Goal: Find specific page/section: Find specific page/section

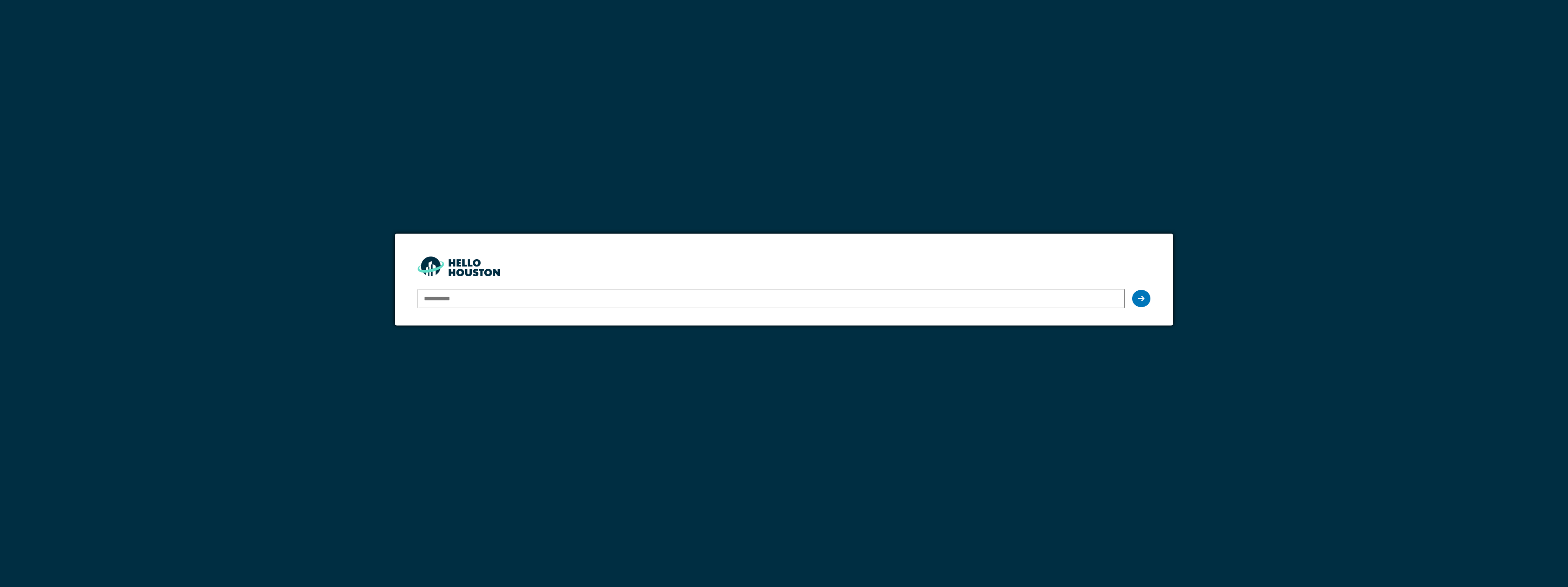
type input "**********"
drag, startPoint x: 804, startPoint y: 293, endPoint x: 1129, endPoint y: 302, distance: 325.1
click at [804, 293] on input "**********" at bounding box center [770, 299] width 706 height 19
click at [1142, 297] on icon at bounding box center [1141, 298] width 6 height 7
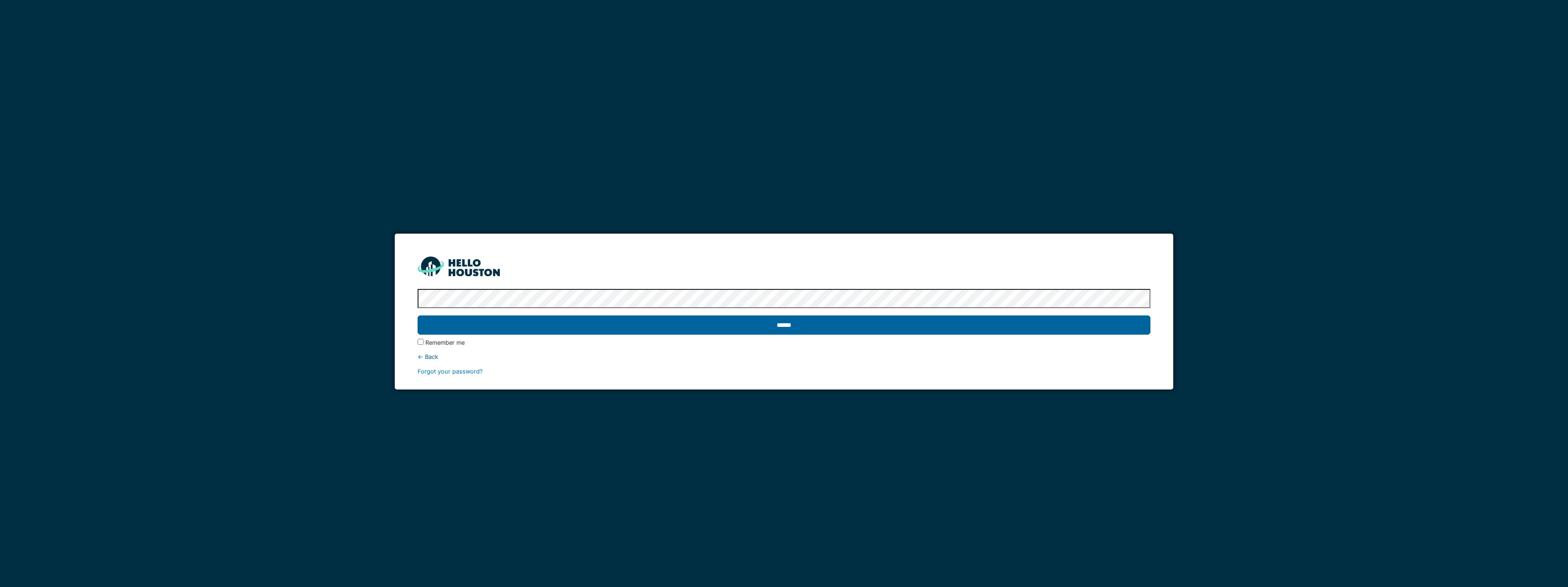
click at [823, 326] on input "******" at bounding box center [783, 325] width 732 height 19
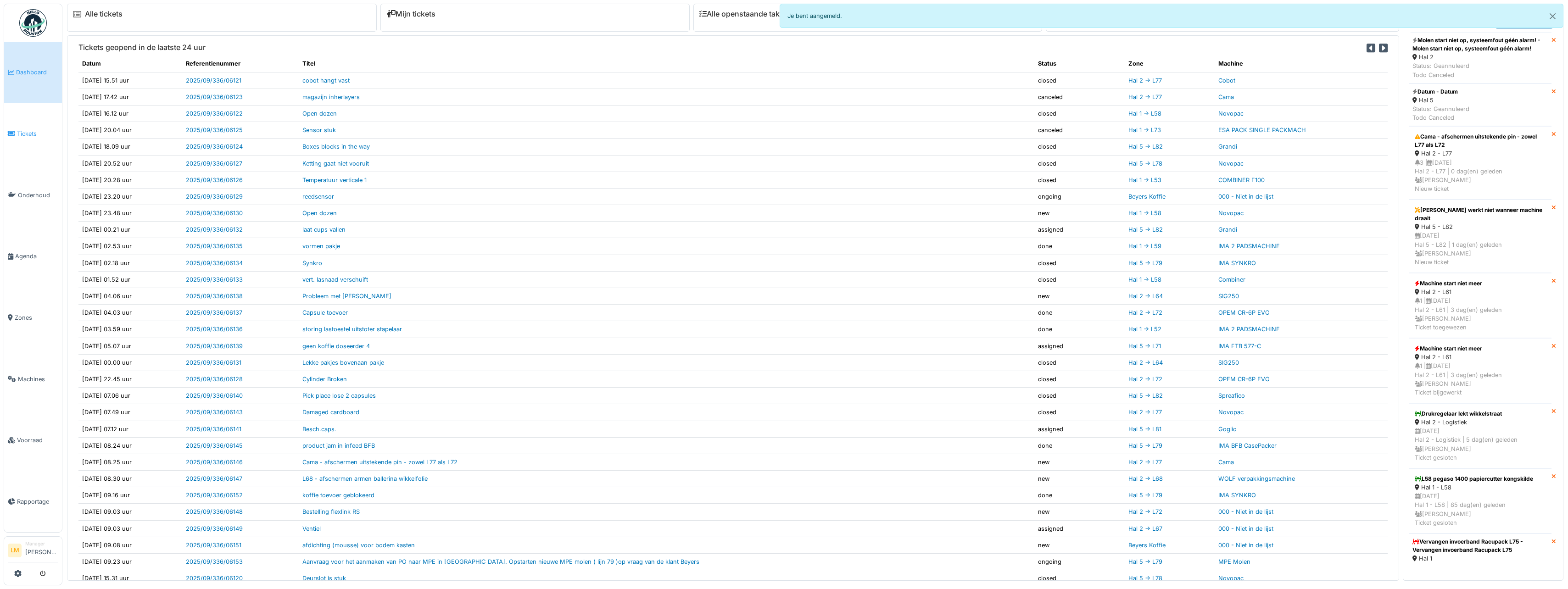
click at [20, 122] on link "Tickets" at bounding box center [33, 134] width 58 height 61
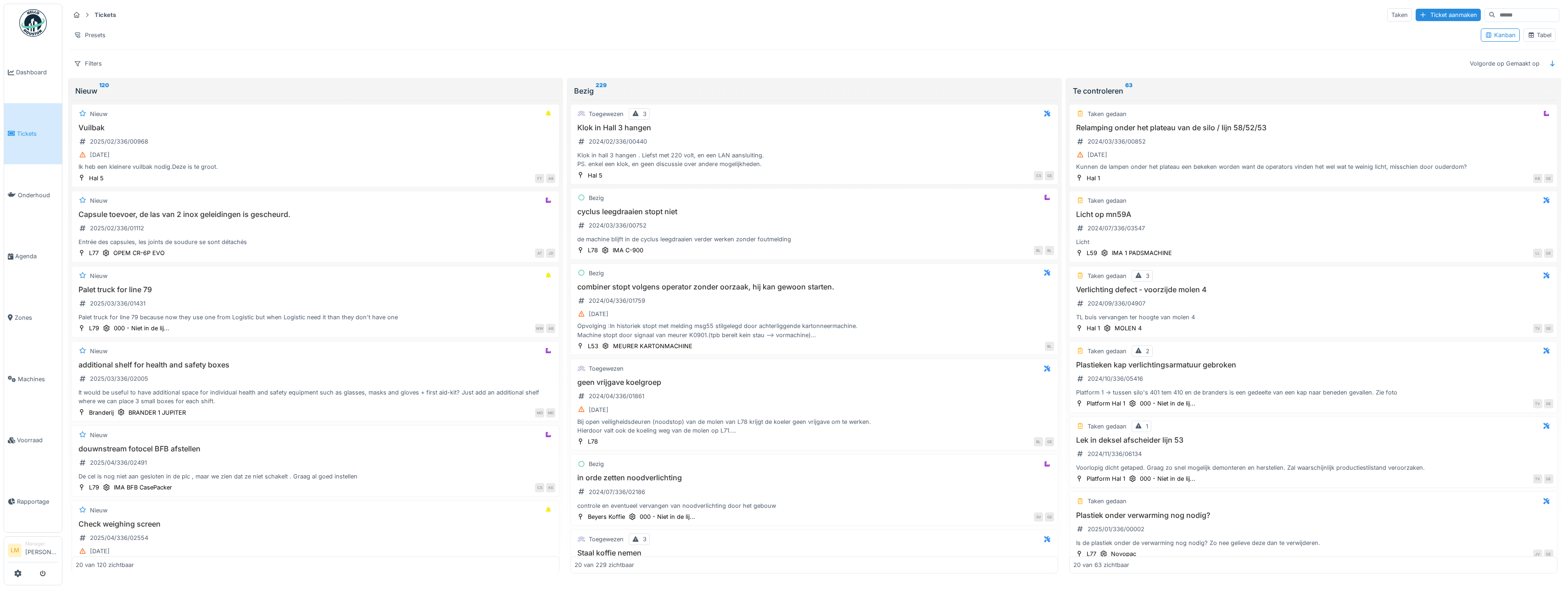
click at [1528, 32] on icon at bounding box center [1531, 35] width 8 height 6
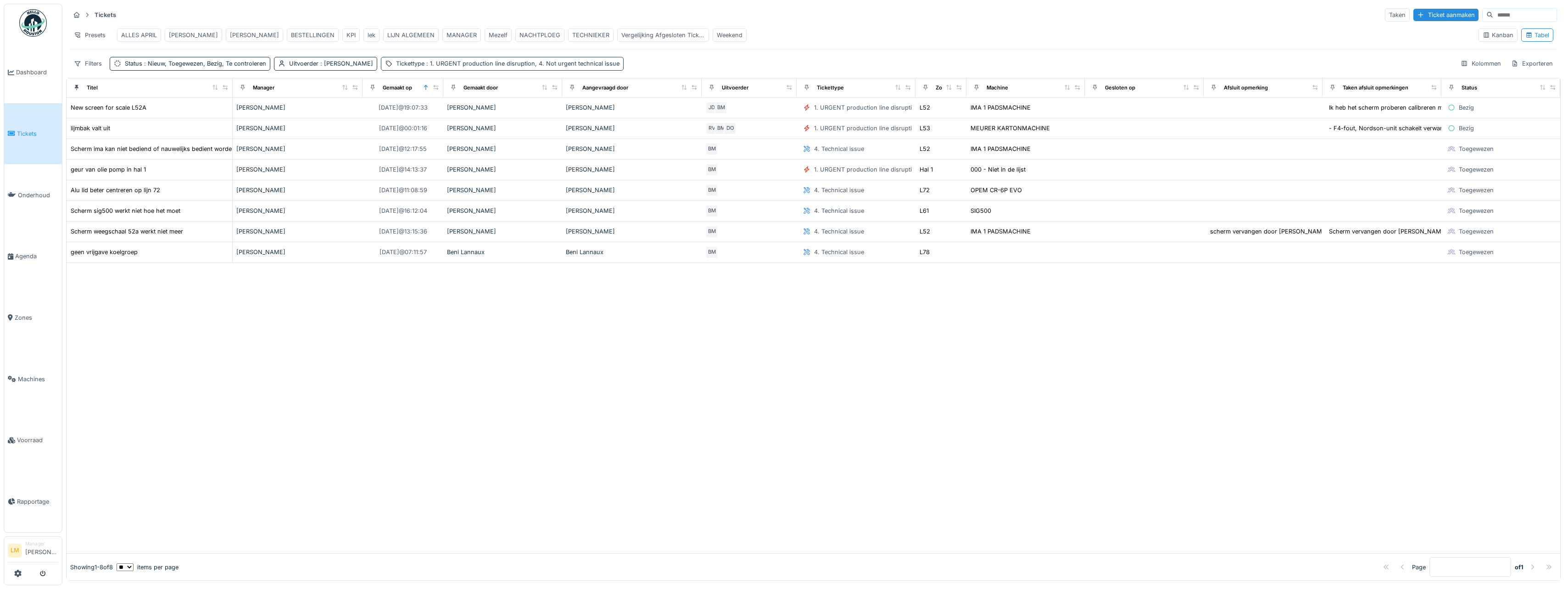
click at [396, 68] on div "Tickettype : 1. URGENT production line disruption, 4. Not urgent technical issue" at bounding box center [507, 63] width 223 height 9
click at [407, 311] on div at bounding box center [813, 408] width 1494 height 291
click at [330, 67] on span ": [PERSON_NAME]" at bounding box center [346, 63] width 55 height 7
click at [356, 91] on div "Verwijderen" at bounding box center [359, 95] width 51 height 12
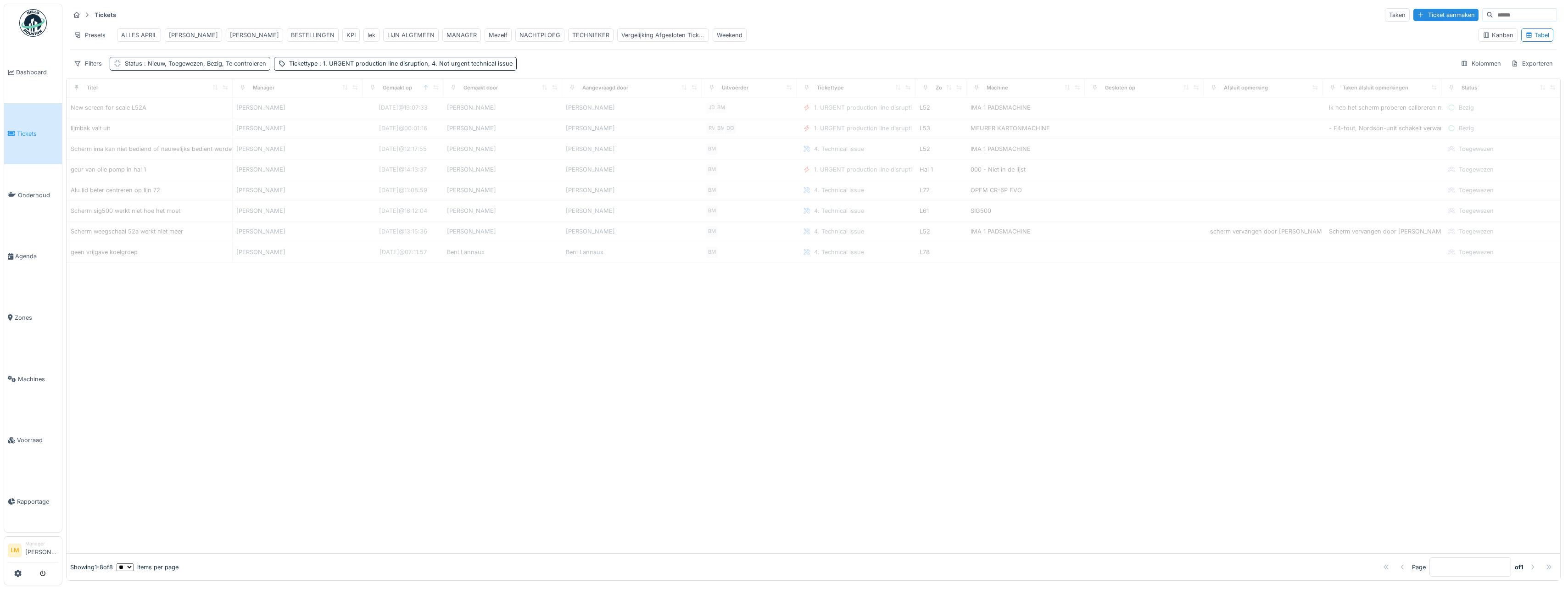
click at [254, 67] on span ": Nieuw, Toegewezen, [GEOGRAPHIC_DATA], Te controleren" at bounding box center [204, 63] width 124 height 7
click at [270, 123] on div "Nieuw Toegewezen Bezig Te controleren" at bounding box center [207, 121] width 178 height 23
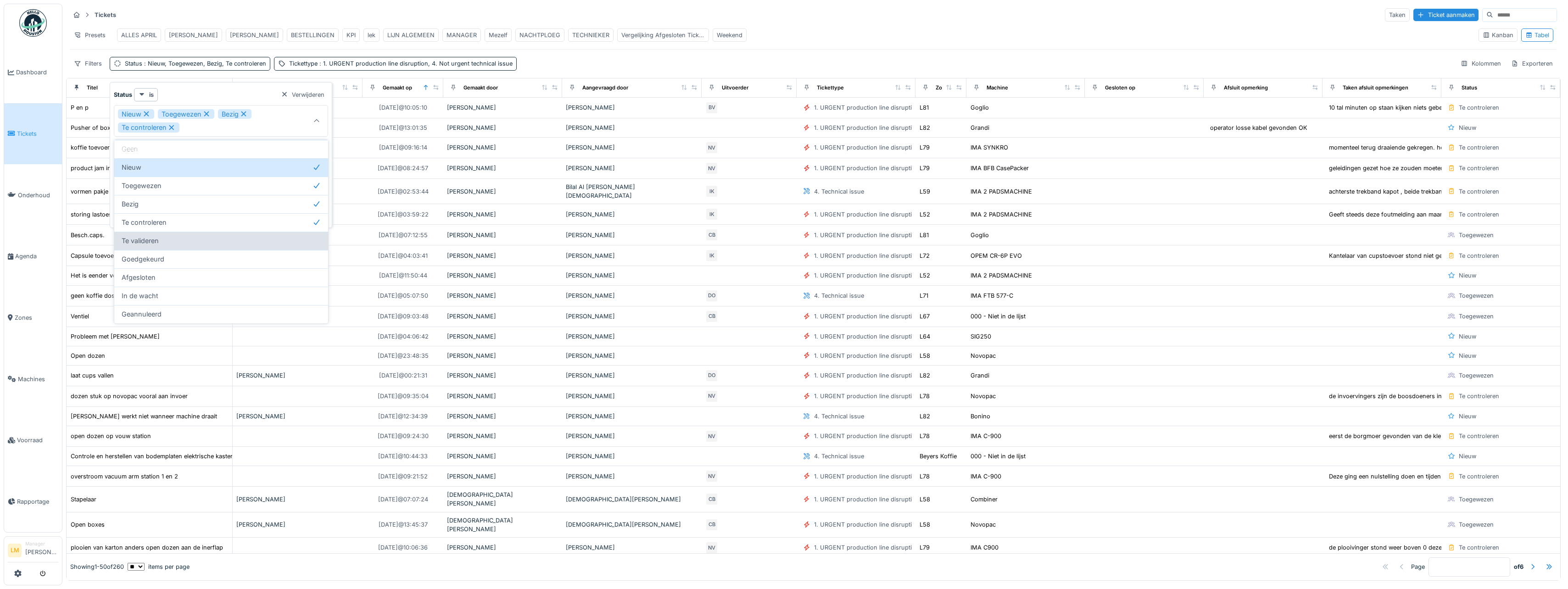
click at [236, 241] on div "Te valideren" at bounding box center [221, 240] width 199 height 10
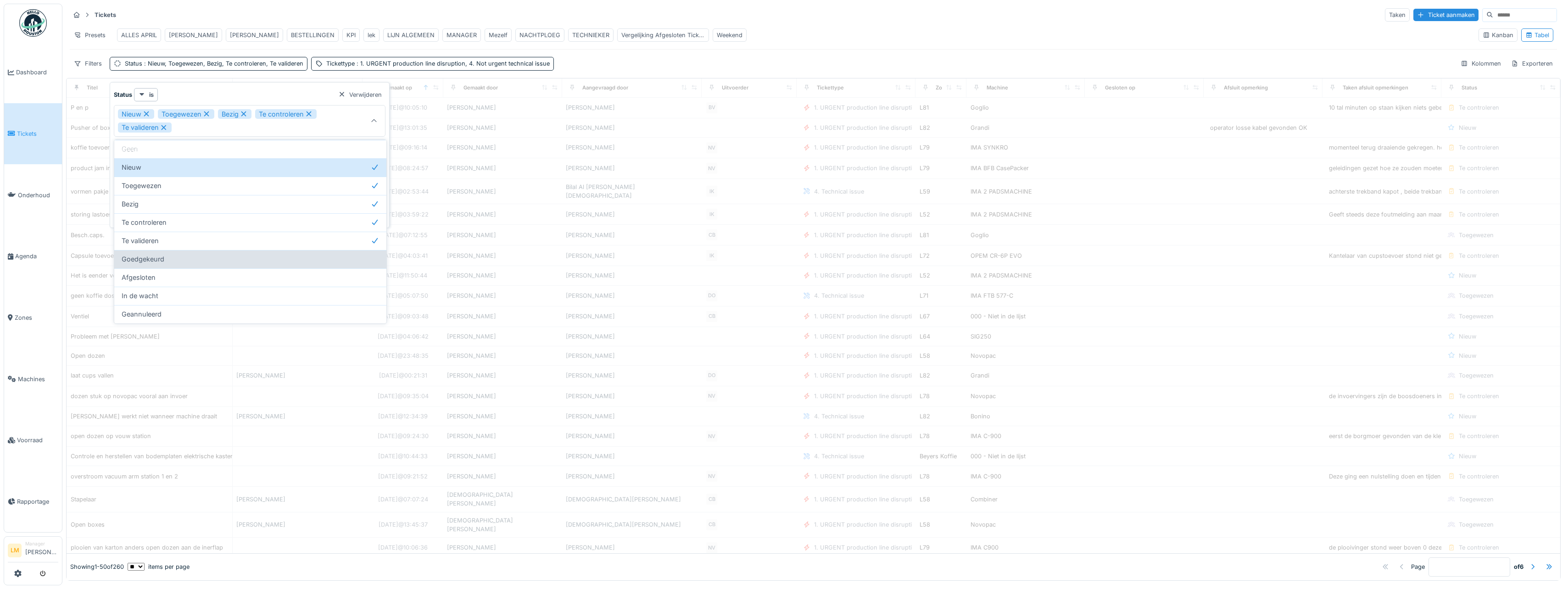
click at [234, 258] on div "Goedgekeurd" at bounding box center [250, 259] width 257 height 10
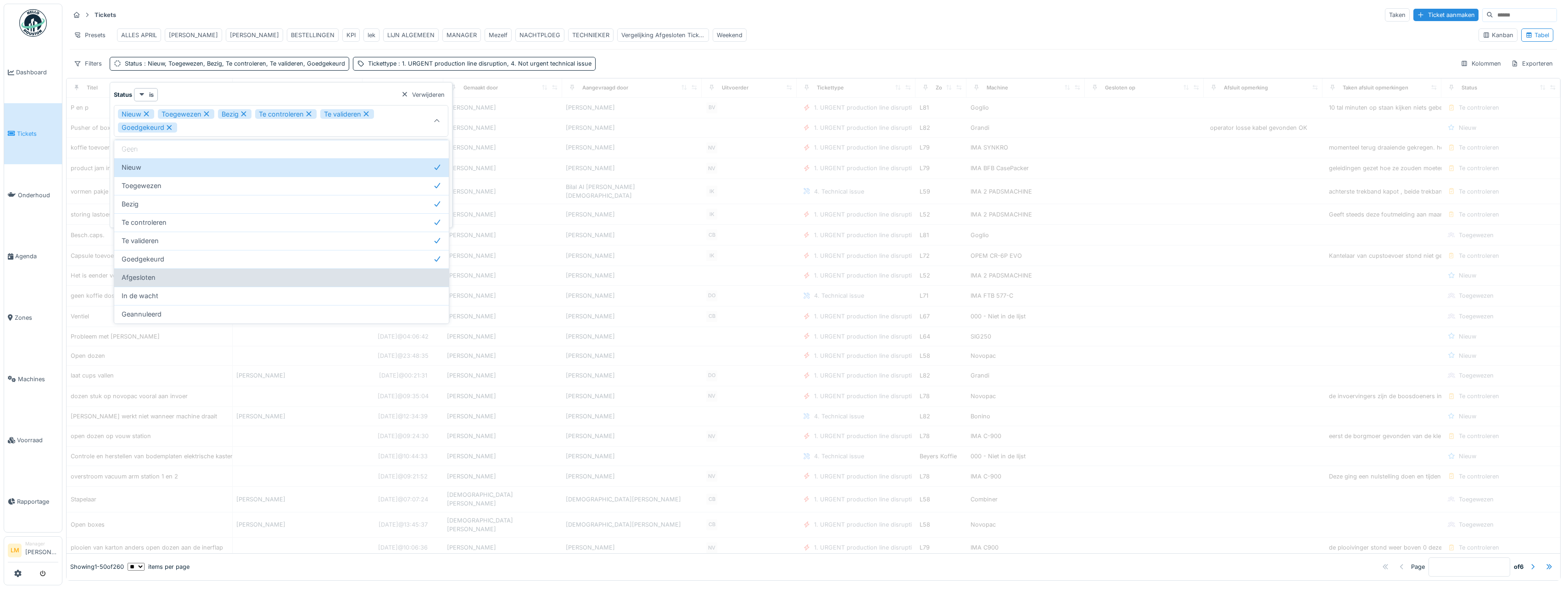
click at [235, 278] on div "Afgesloten" at bounding box center [281, 277] width 320 height 10
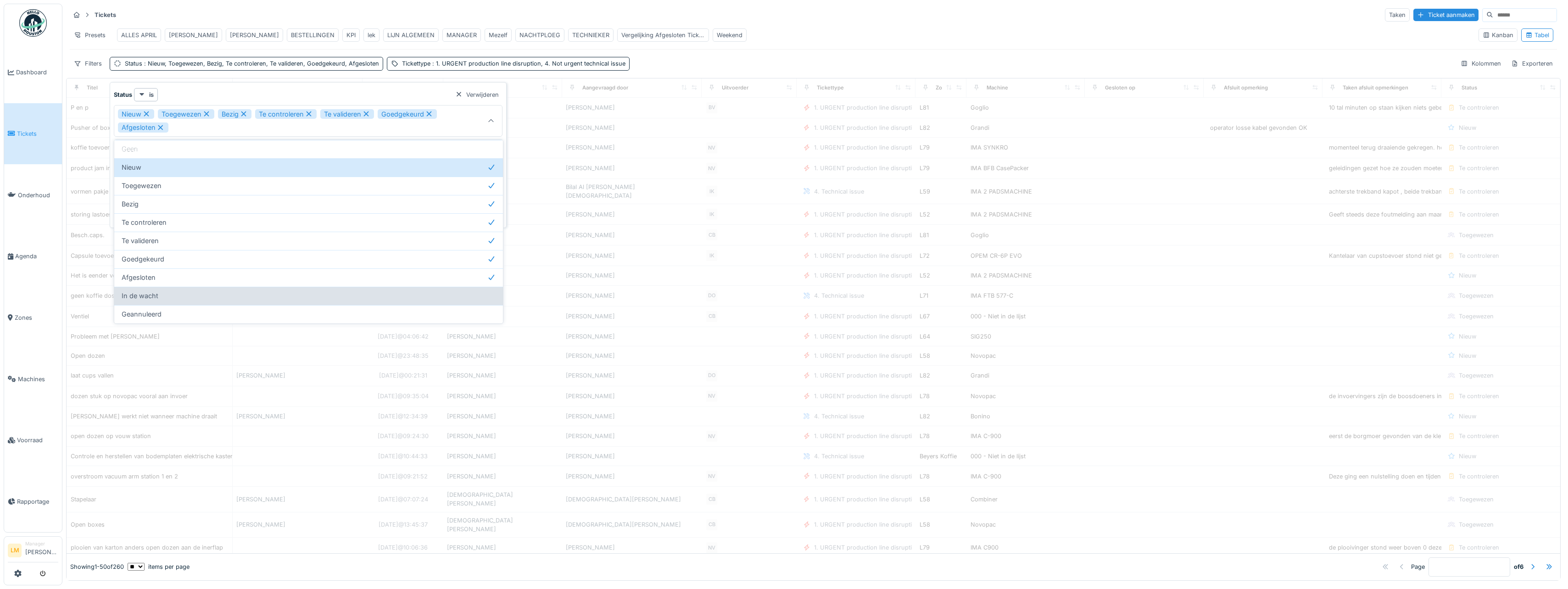
click at [230, 296] on div "In de wacht" at bounding box center [309, 296] width 374 height 10
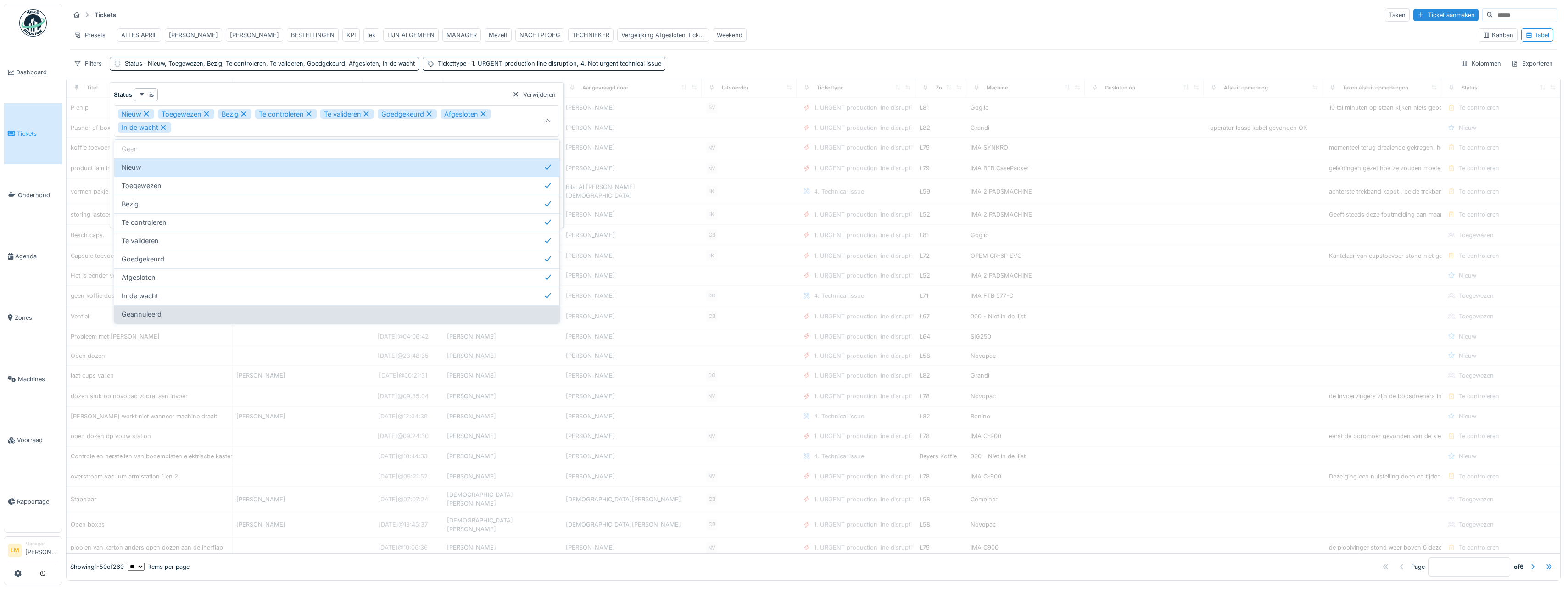
click at [229, 311] on div "Geannuleerd" at bounding box center [337, 314] width 430 height 10
type input "**********"
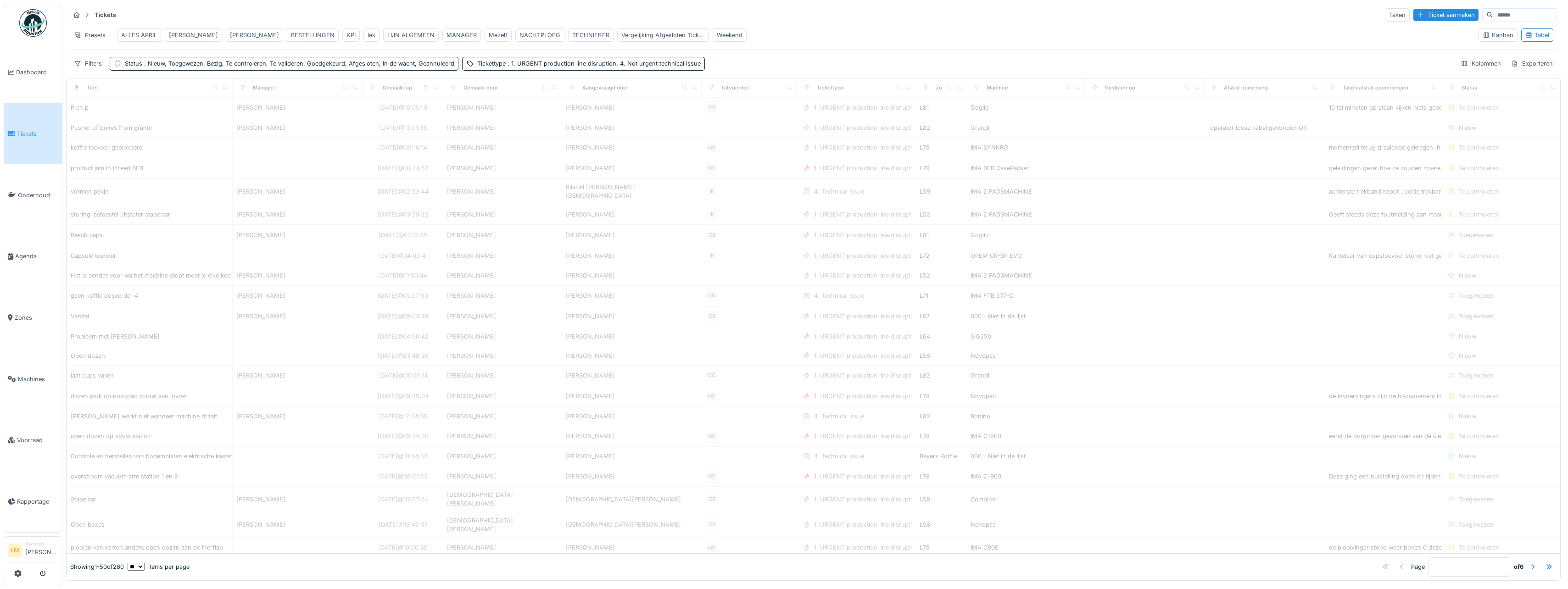
click at [779, 54] on div "Tickets Taken Ticket aanmaken Presets ALLES APRIL [PERSON_NAME] [PERSON_NAME] B…" at bounding box center [813, 38] width 1494 height 70
click at [87, 70] on div "Filters" at bounding box center [87, 63] width 36 height 13
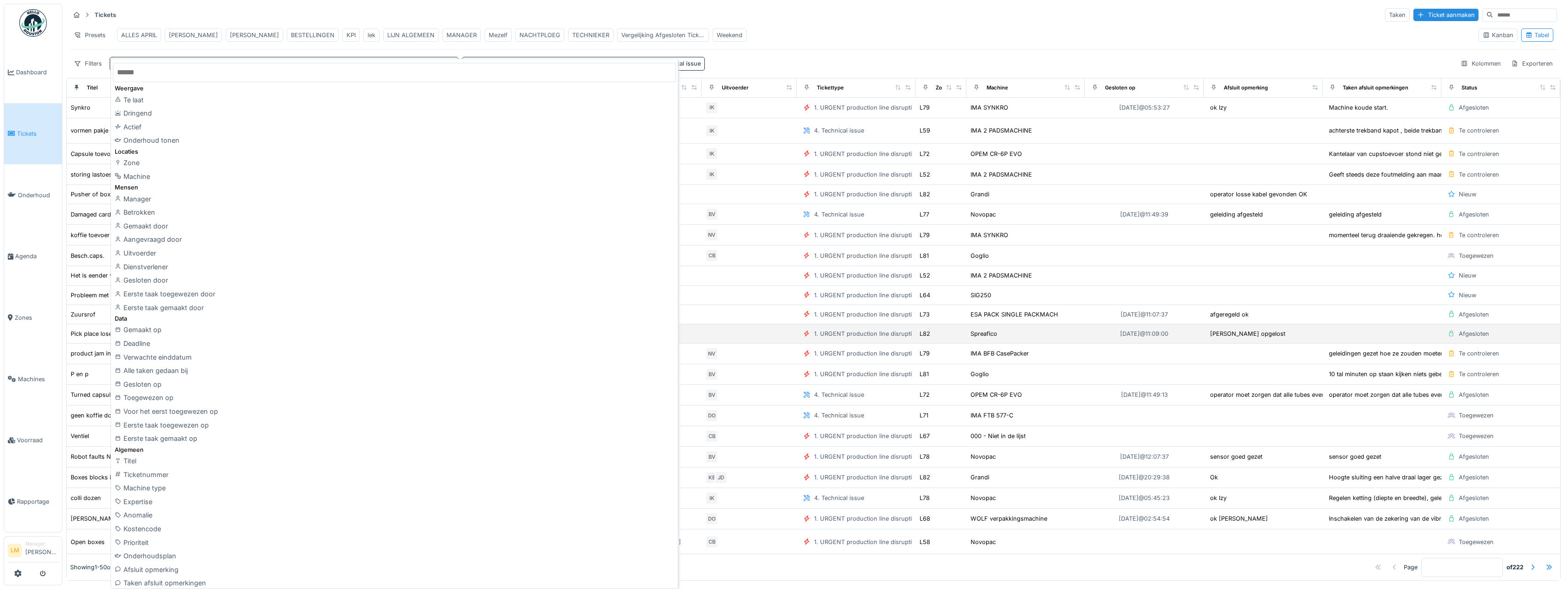
drag, startPoint x: 139, startPoint y: 326, endPoint x: 166, endPoint y: 334, distance: 28.2
click at [138, 327] on div "Gemaakt op" at bounding box center [394, 330] width 563 height 14
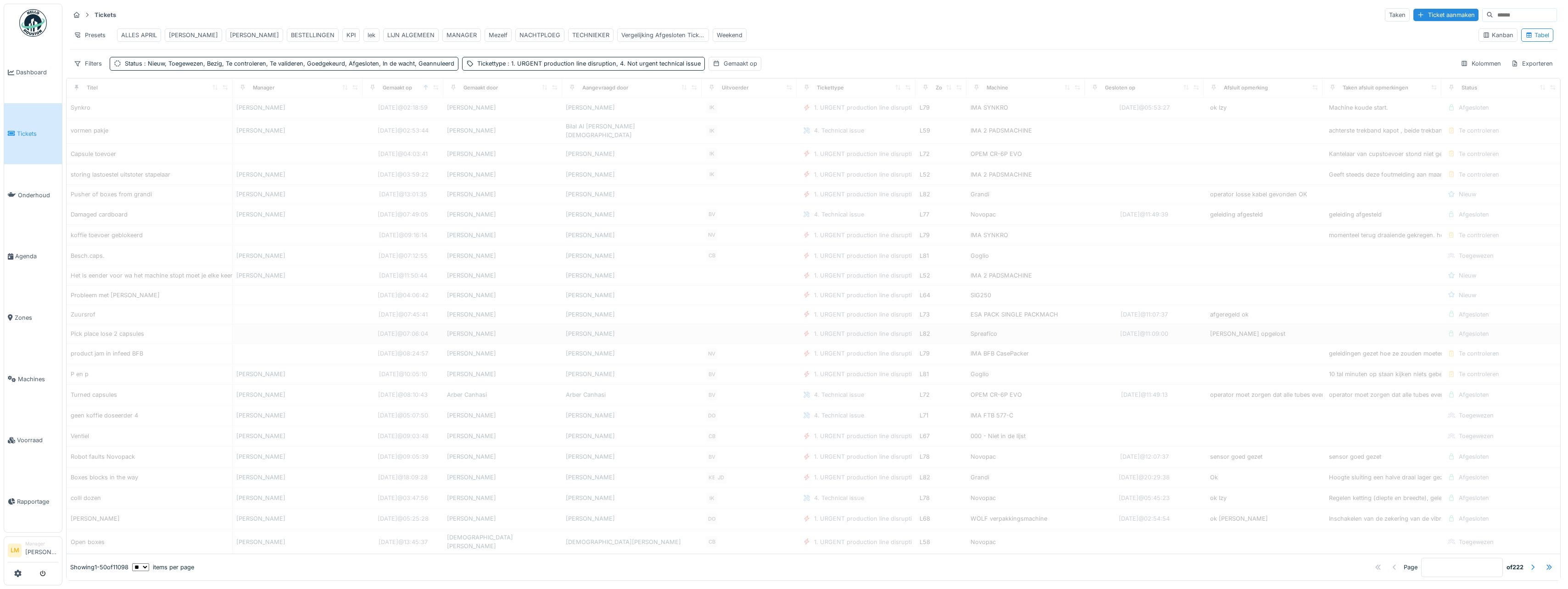
click at [728, 74] on div "Tickets Taken Ticket aanmaken Presets ALLES APRIL [PERSON_NAME] [PERSON_NAME] B…" at bounding box center [813, 38] width 1494 height 70
click at [728, 68] on div "Gemaakt op" at bounding box center [740, 63] width 33 height 9
click at [715, 119] on span "Previous Month" at bounding box center [715, 120] width 0 height 10
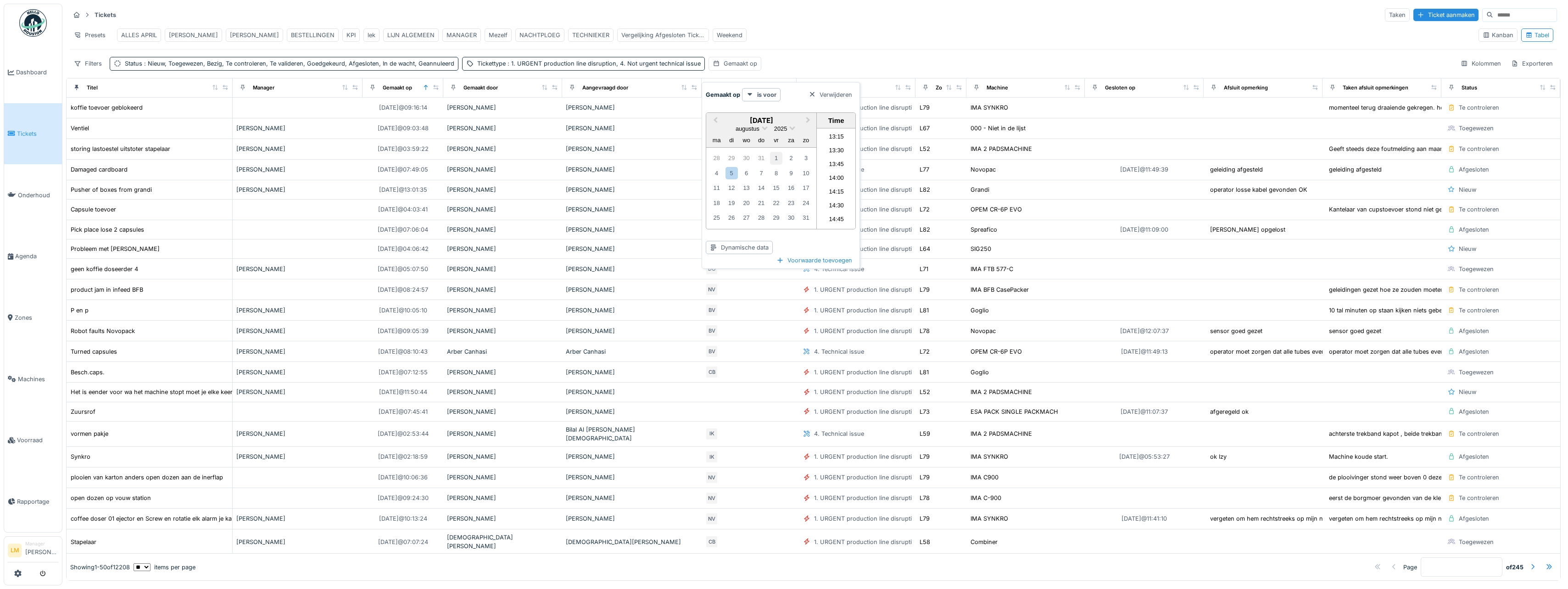
click at [775, 157] on div "1" at bounding box center [776, 158] width 12 height 12
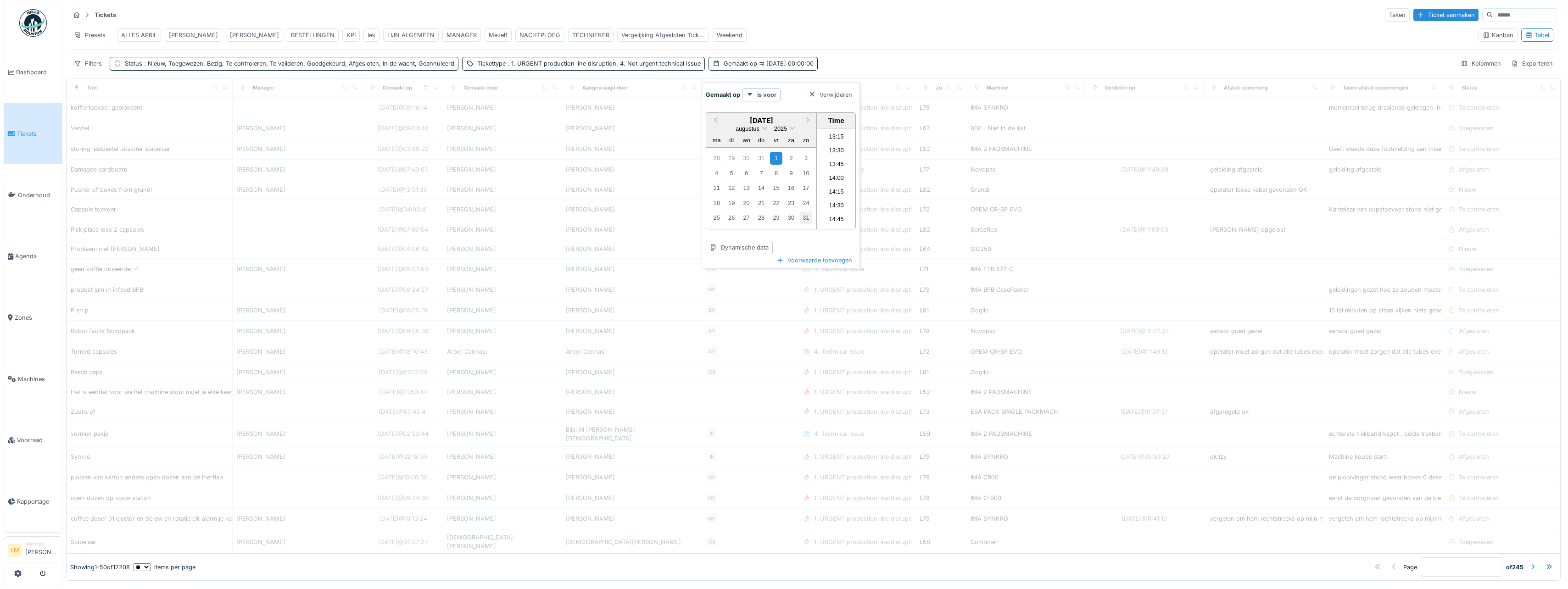
click at [806, 216] on div "31" at bounding box center [806, 218] width 12 height 12
click at [774, 154] on div "1" at bounding box center [776, 158] width 12 height 12
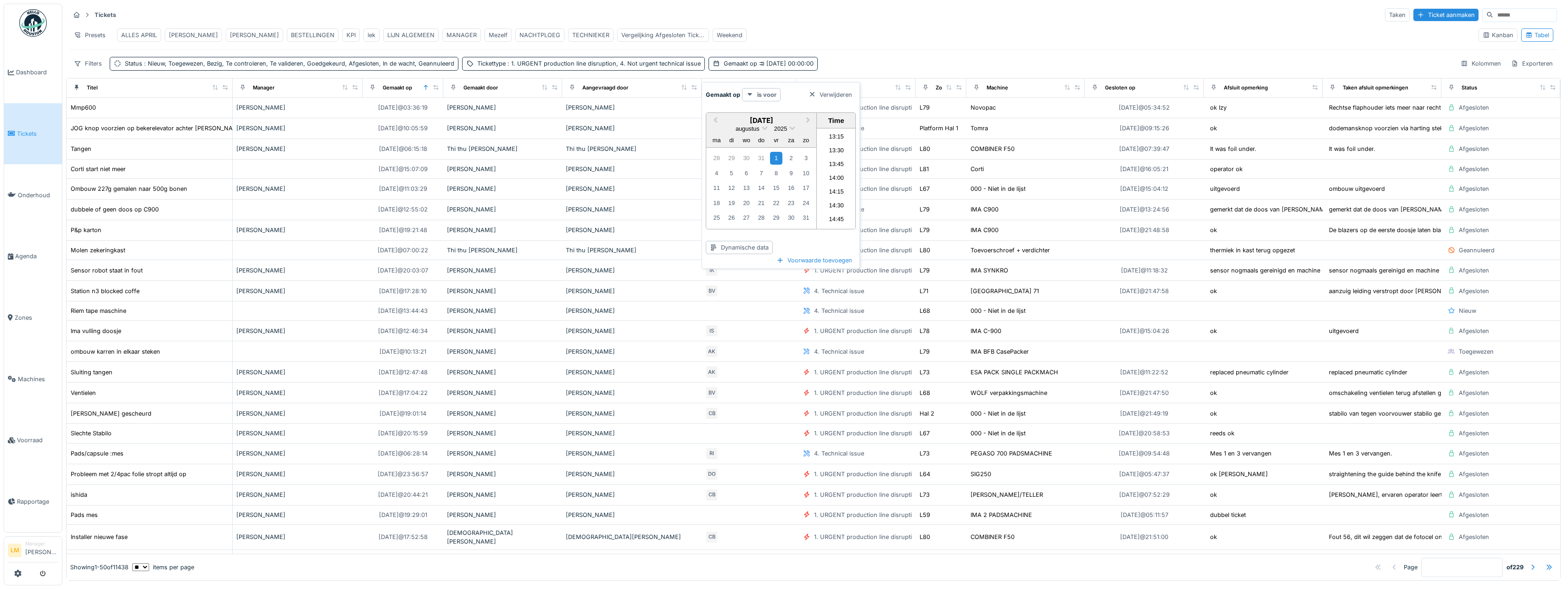
click at [768, 94] on strong "is voor" at bounding box center [767, 94] width 19 height 9
click at [754, 115] on div "is" at bounding box center [771, 115] width 54 height 14
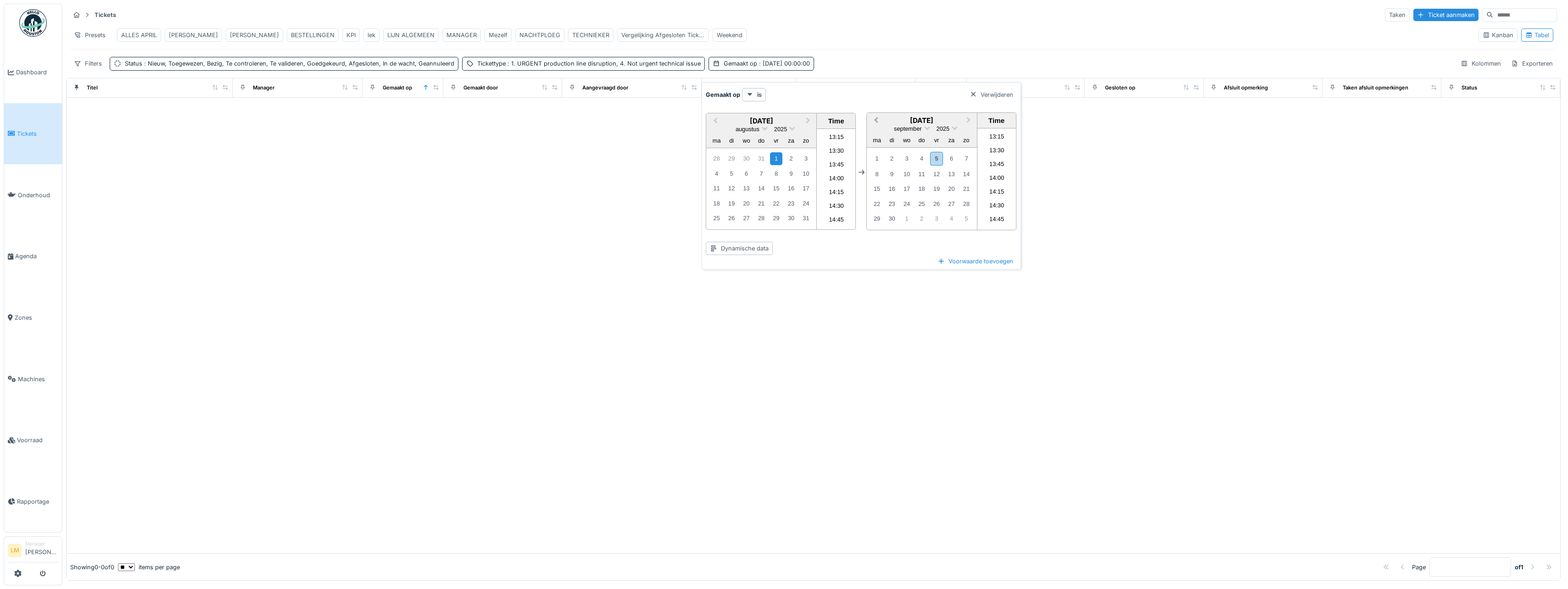
click at [873, 120] on button "Previous Month" at bounding box center [874, 121] width 14 height 14
click at [968, 218] on div "31" at bounding box center [966, 218] width 12 height 12
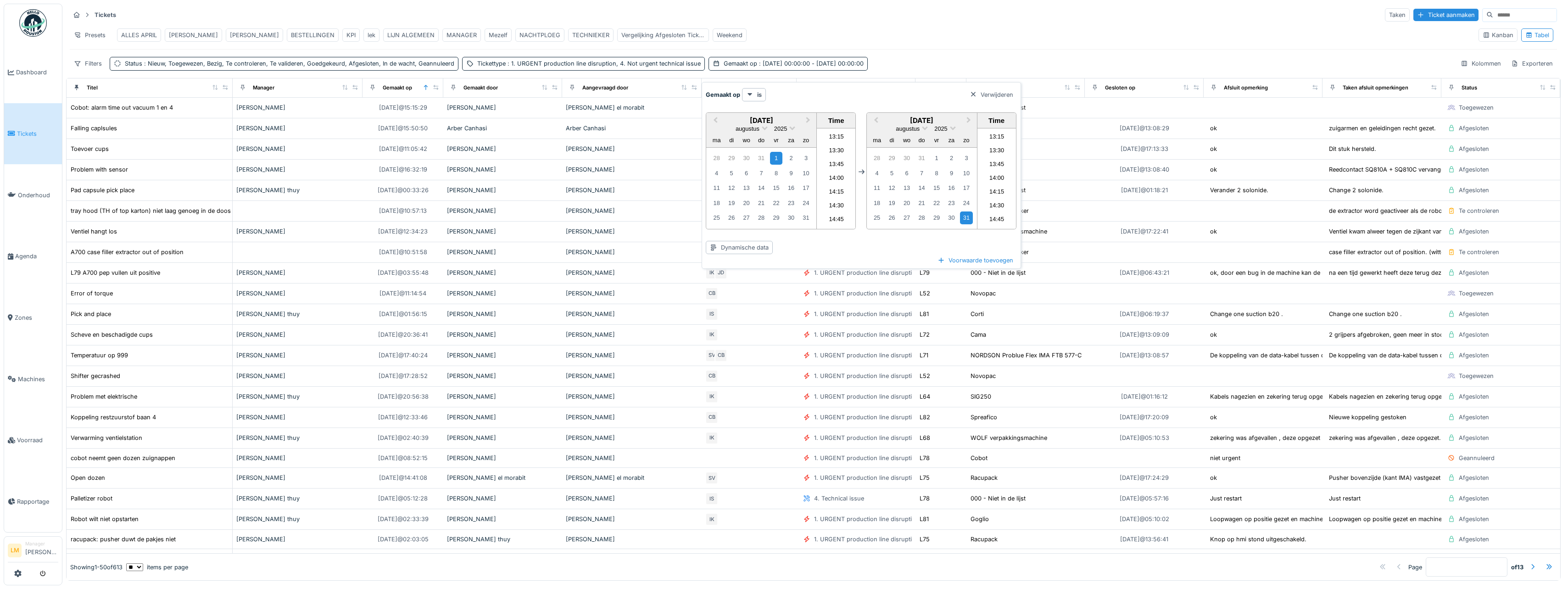
click at [926, 70] on div "Filters Status : Nieuw, Toegewezen, Bezig, Te controleren, Te valideren, Goedge…" at bounding box center [813, 63] width 1487 height 13
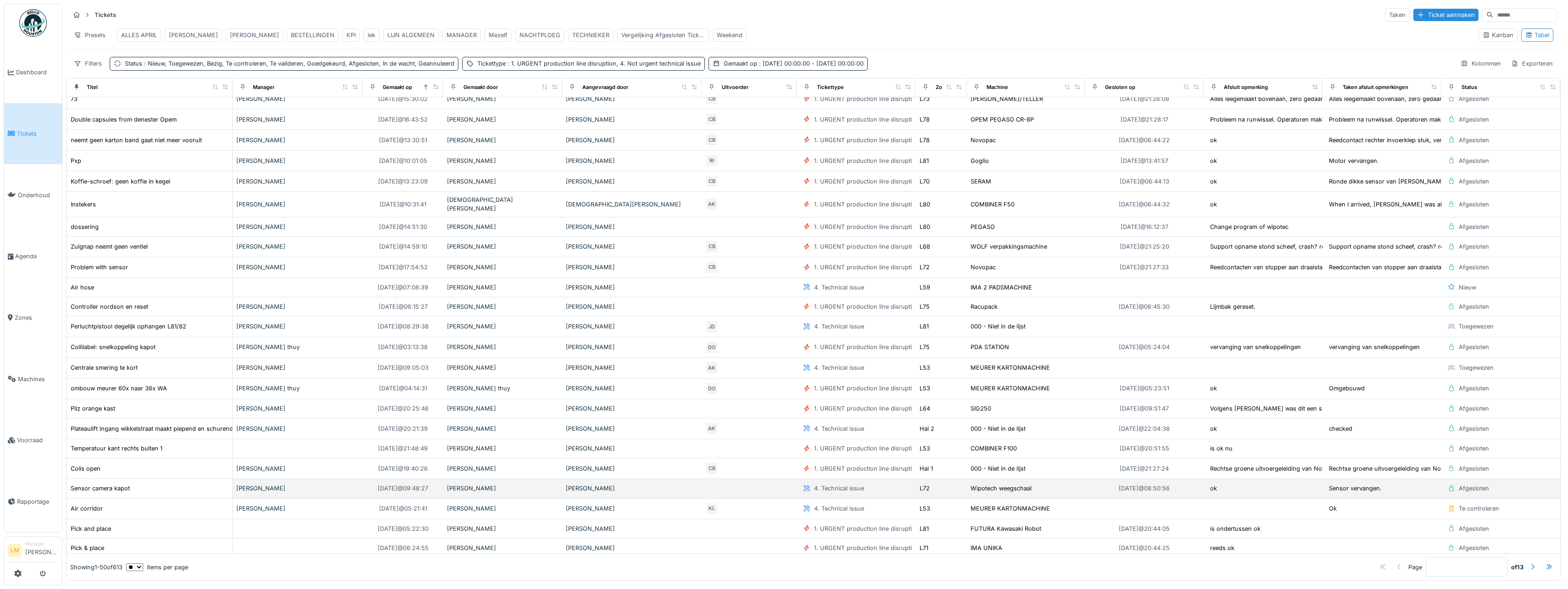
scroll to position [582, 0]
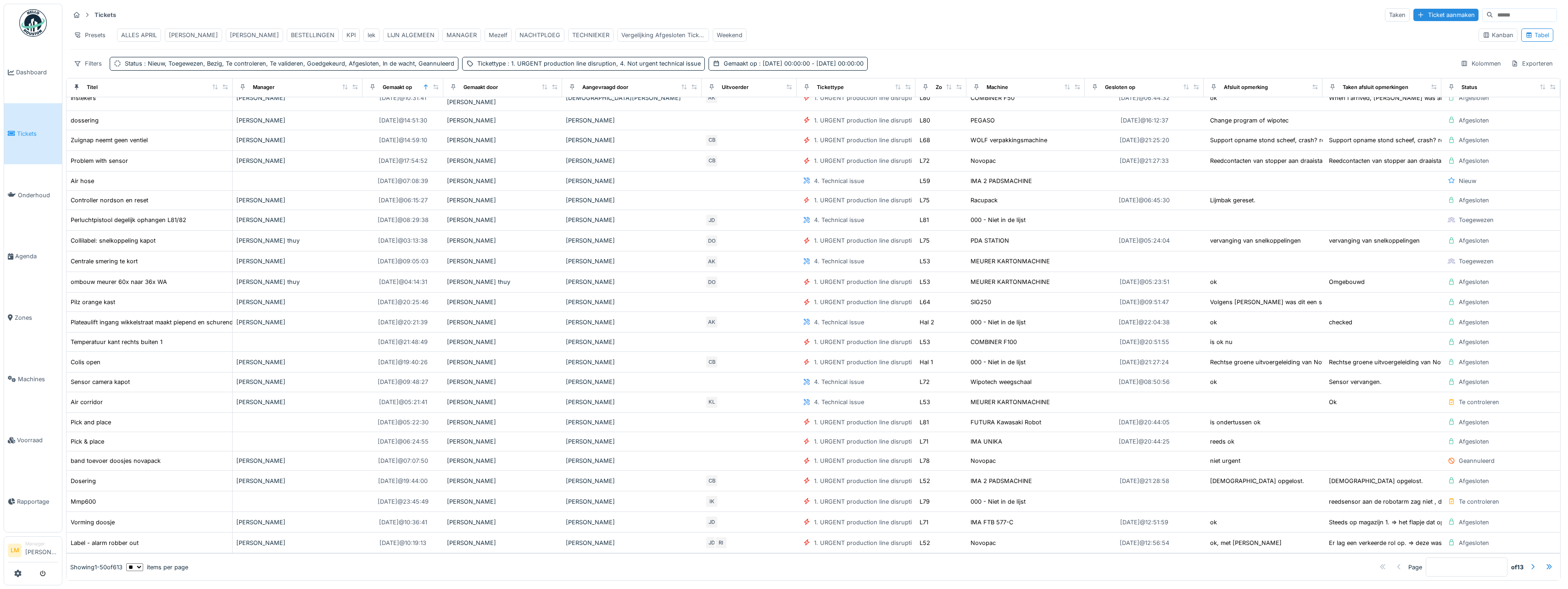
click at [1493, 14] on input at bounding box center [1524, 15] width 64 height 13
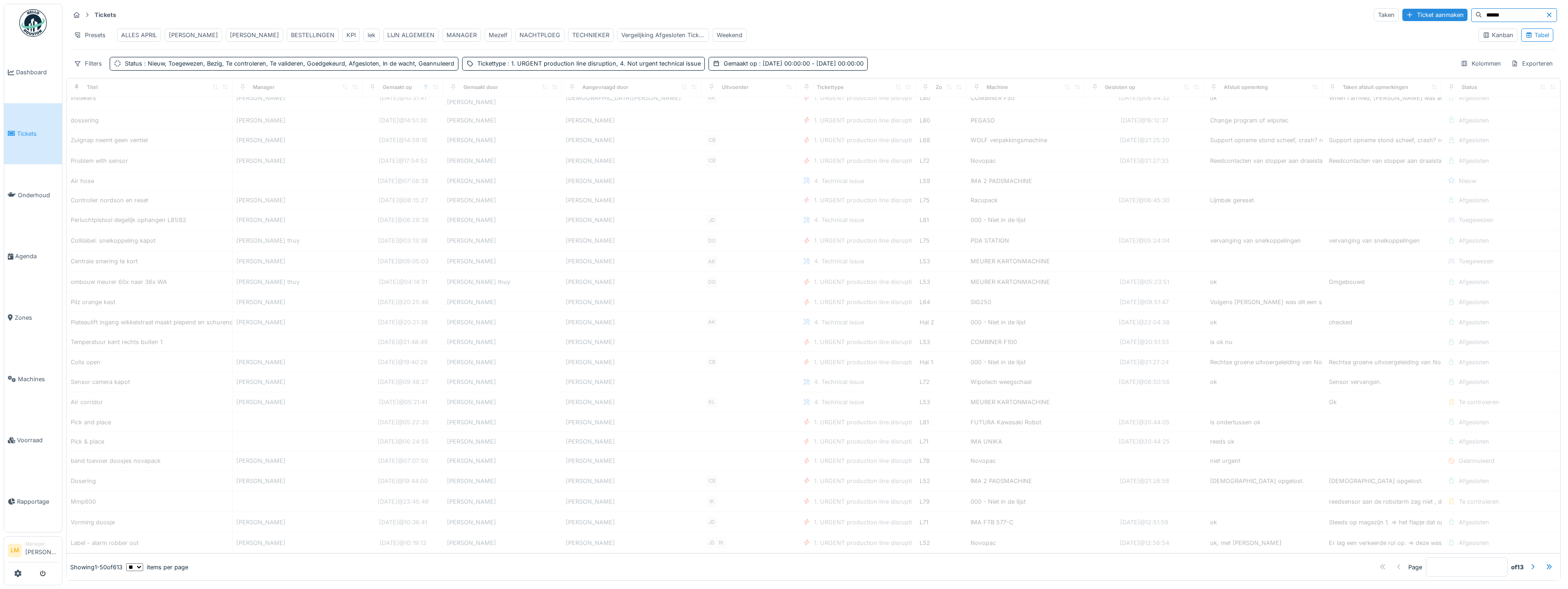
type input "******"
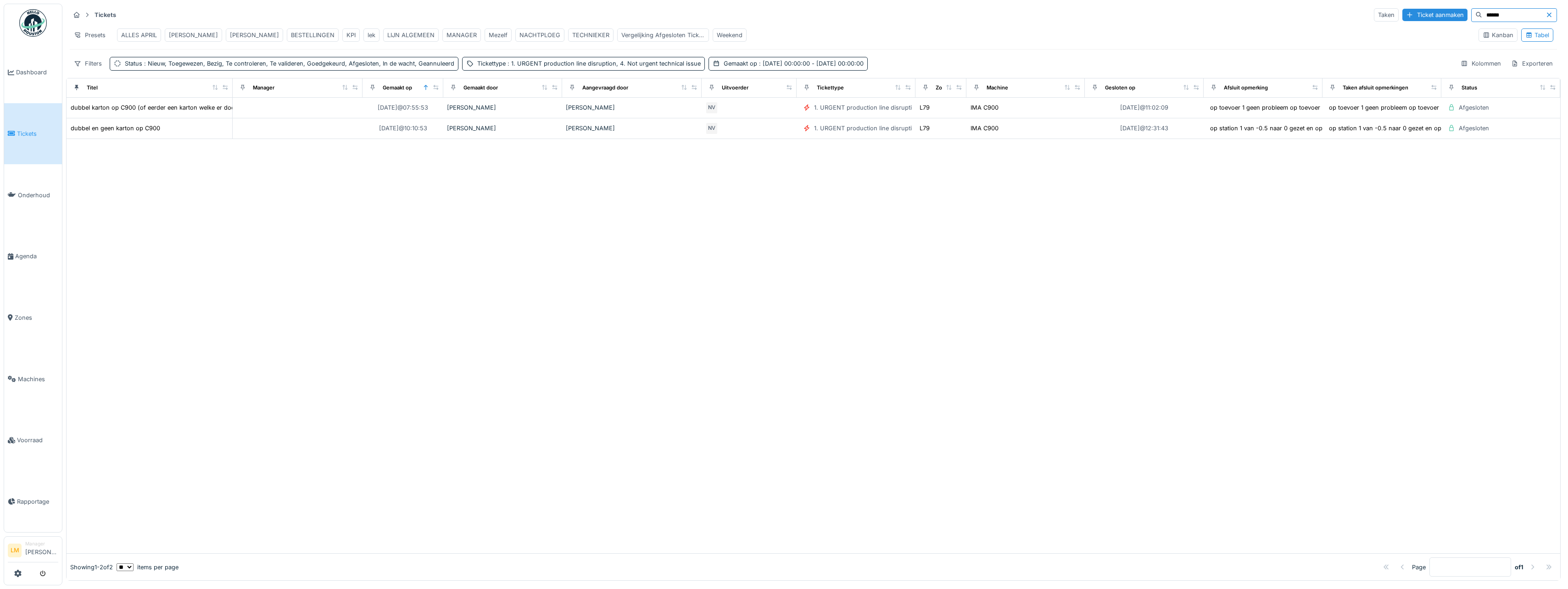
scroll to position [0, 0]
drag, startPoint x: 1476, startPoint y: 10, endPoint x: 1374, endPoint y: 3, distance: 102.2
click at [1380, 2] on div "Tickets Taken Ticket aanmaken ****** Presets ALLES APRIL [PERSON_NAME] [PERSON_…" at bounding box center [815, 292] width 1505 height 584
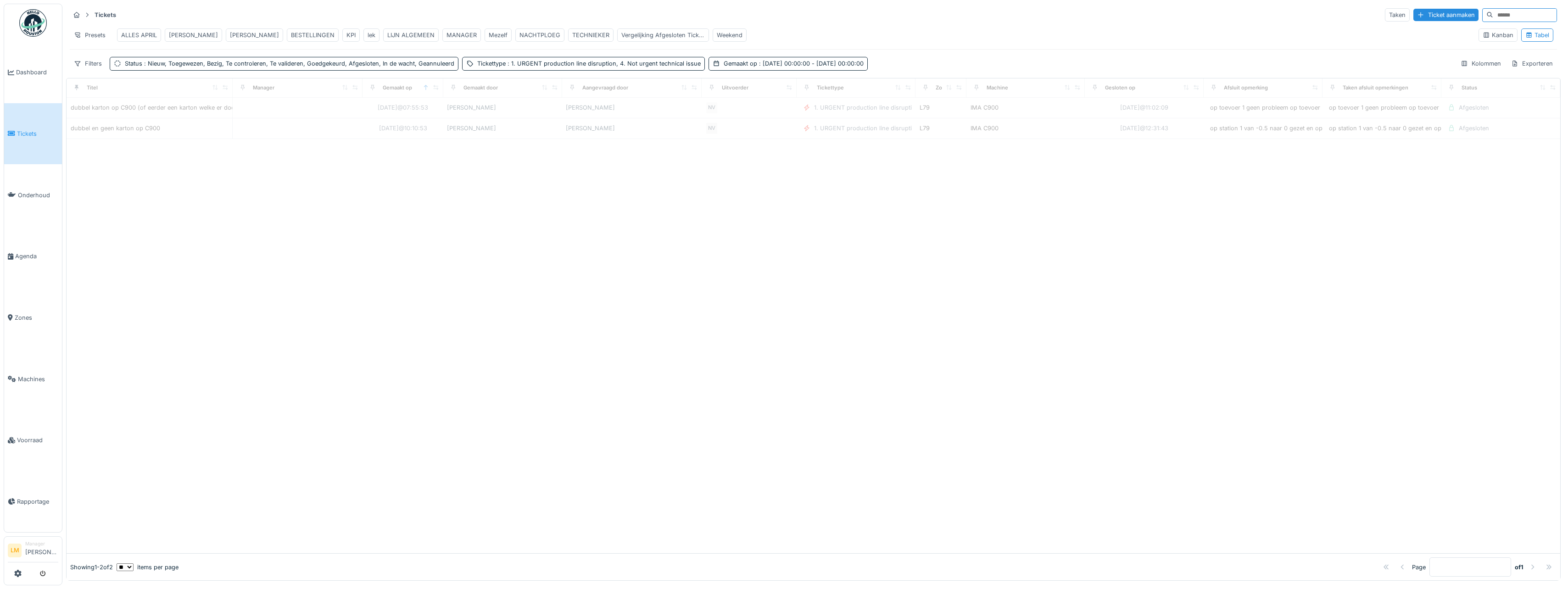
click at [1287, 39] on div "Presets ALLES APRIL [PERSON_NAME] [PERSON_NAME] BESTELLINGEN KPI lek LIJN ALGEM…" at bounding box center [770, 35] width 1401 height 20
